Goal: Book appointment/travel/reservation

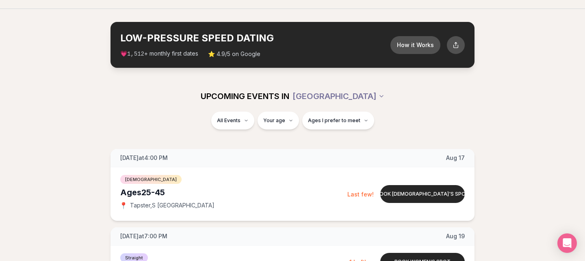
scroll to position [25, 0]
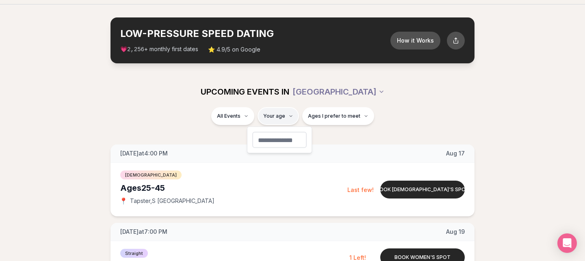
type input "**"
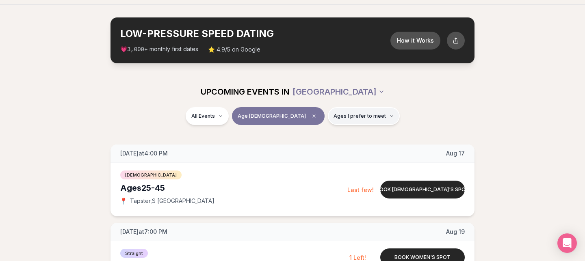
click at [357, 112] on button "Ages I prefer to meet" at bounding box center [364, 116] width 72 height 18
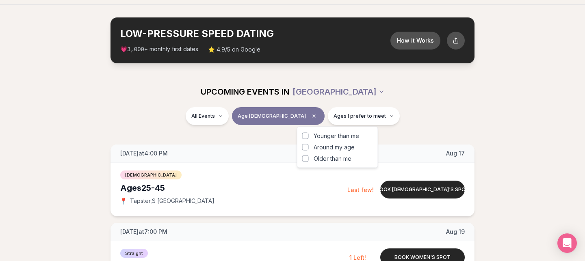
click at [412, 99] on div "UPCOMING EVENTS IN [GEOGRAPHIC_DATA]" at bounding box center [292, 92] width 455 height 18
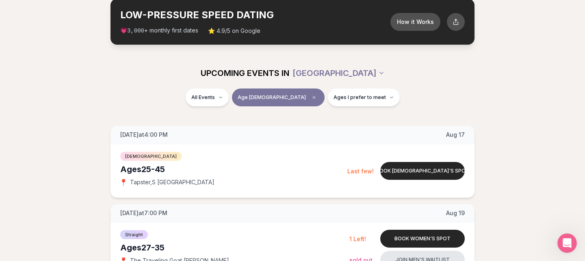
scroll to position [47, 0]
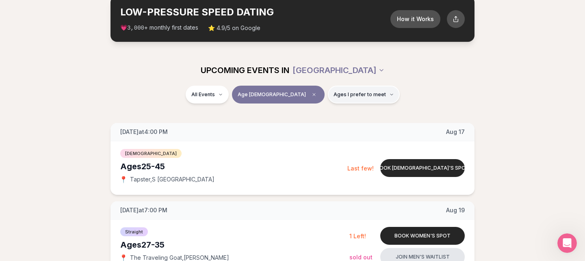
click at [335, 96] on span "Ages I prefer to meet" at bounding box center [359, 94] width 52 height 6
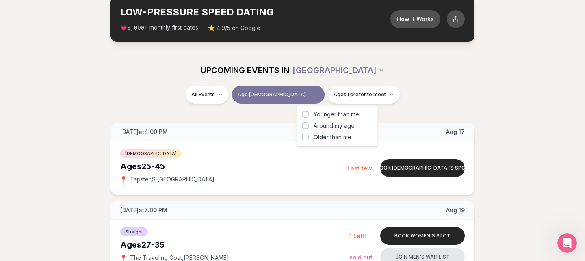
click at [421, 97] on div "All Events Age [DEMOGRAPHIC_DATA] Ages I prefer to meet" at bounding box center [292, 96] width 455 height 21
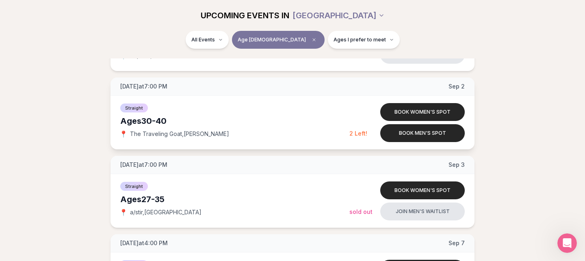
scroll to position [553, 0]
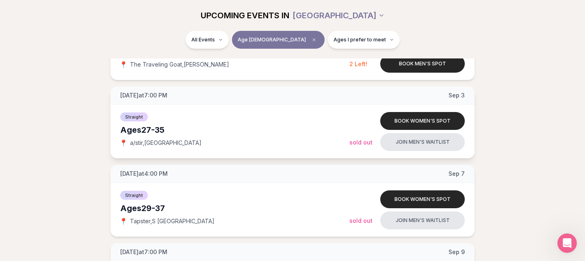
click at [136, 144] on span "a/stir , [GEOGRAPHIC_DATA]" at bounding box center [165, 143] width 71 height 8
click at [132, 143] on span "a/stir , [GEOGRAPHIC_DATA]" at bounding box center [165, 143] width 71 height 8
drag, startPoint x: 130, startPoint y: 143, endPoint x: 145, endPoint y: 140, distance: 15.3
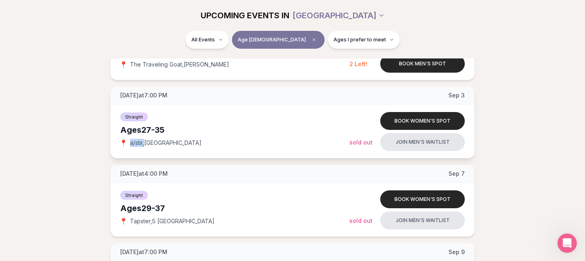
click at [145, 140] on span "a/stir , [GEOGRAPHIC_DATA]" at bounding box center [165, 143] width 71 height 8
copy span "a/stir ,"
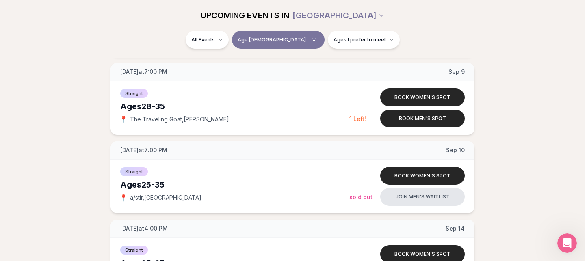
scroll to position [734, 0]
